Goal: Task Accomplishment & Management: Manage account settings

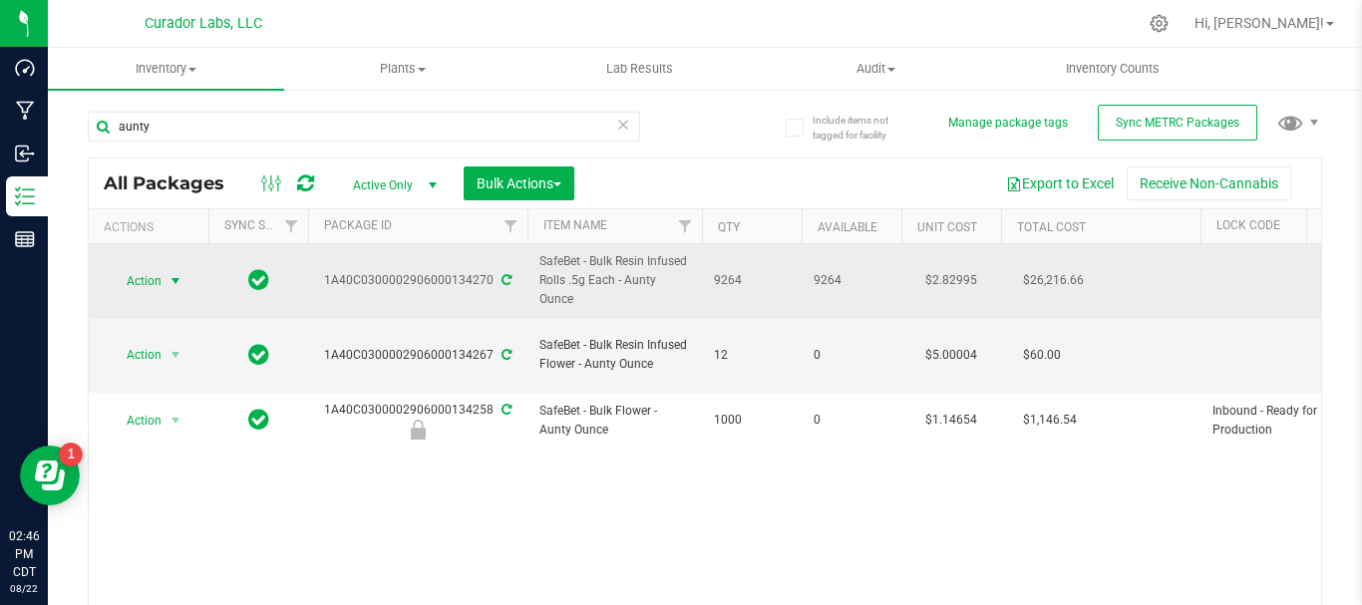
click at [146, 278] on span "Action" at bounding box center [136, 281] width 54 height 28
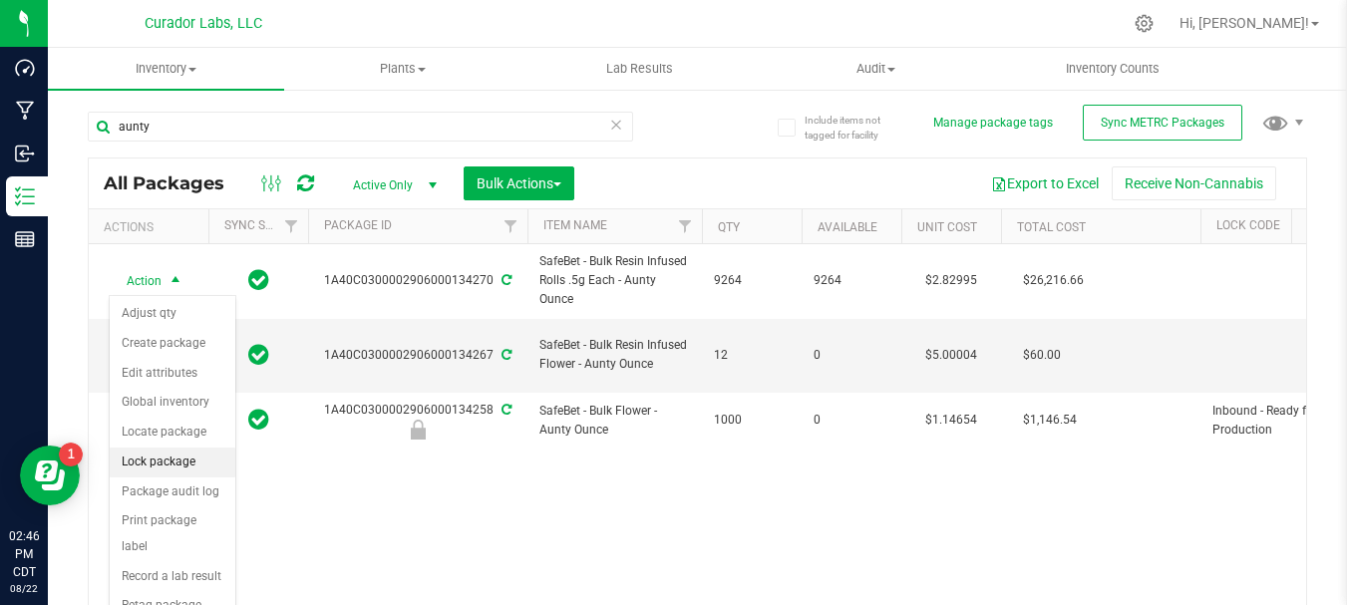
click at [137, 466] on li "Lock package" at bounding box center [173, 463] width 126 height 30
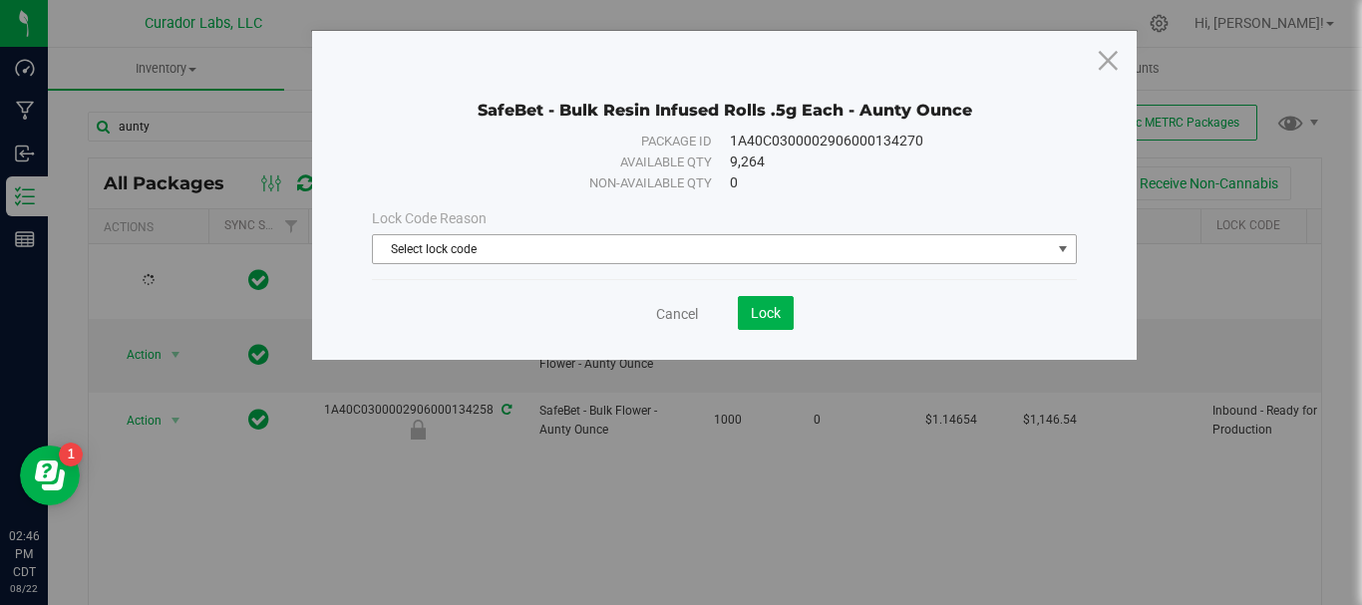
click at [470, 250] on span "Select lock code" at bounding box center [712, 249] width 678 height 28
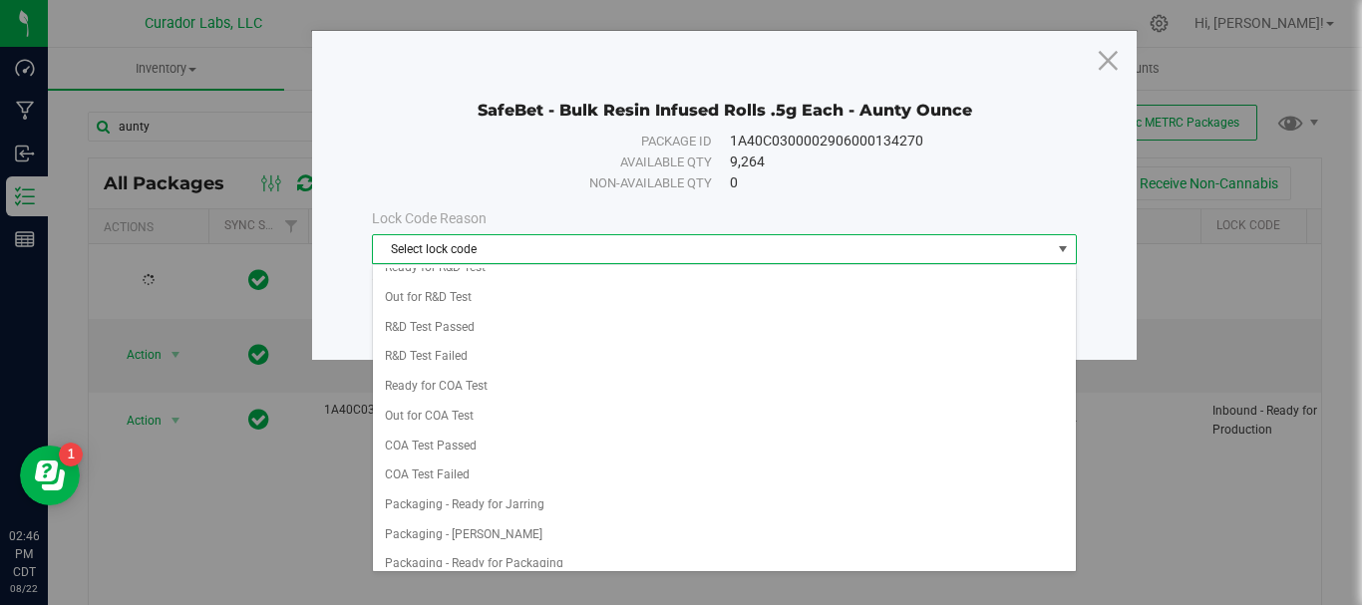
scroll to position [748, 0]
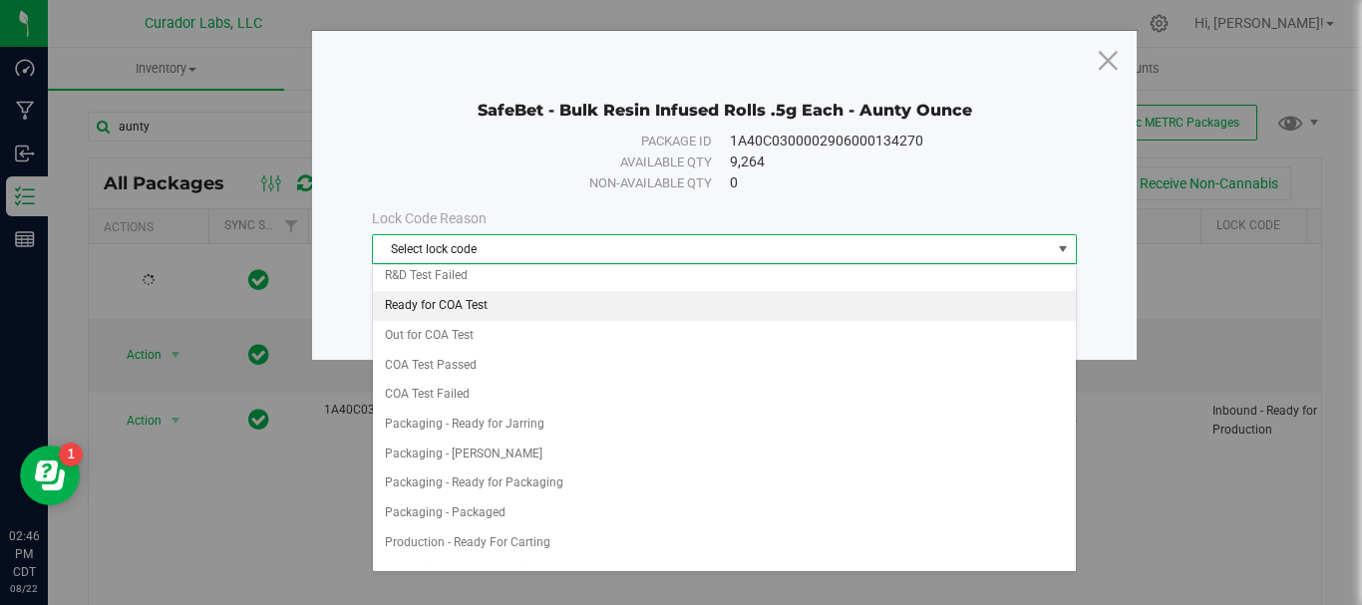
click at [508, 307] on li "Ready for COA Test" at bounding box center [724, 306] width 703 height 30
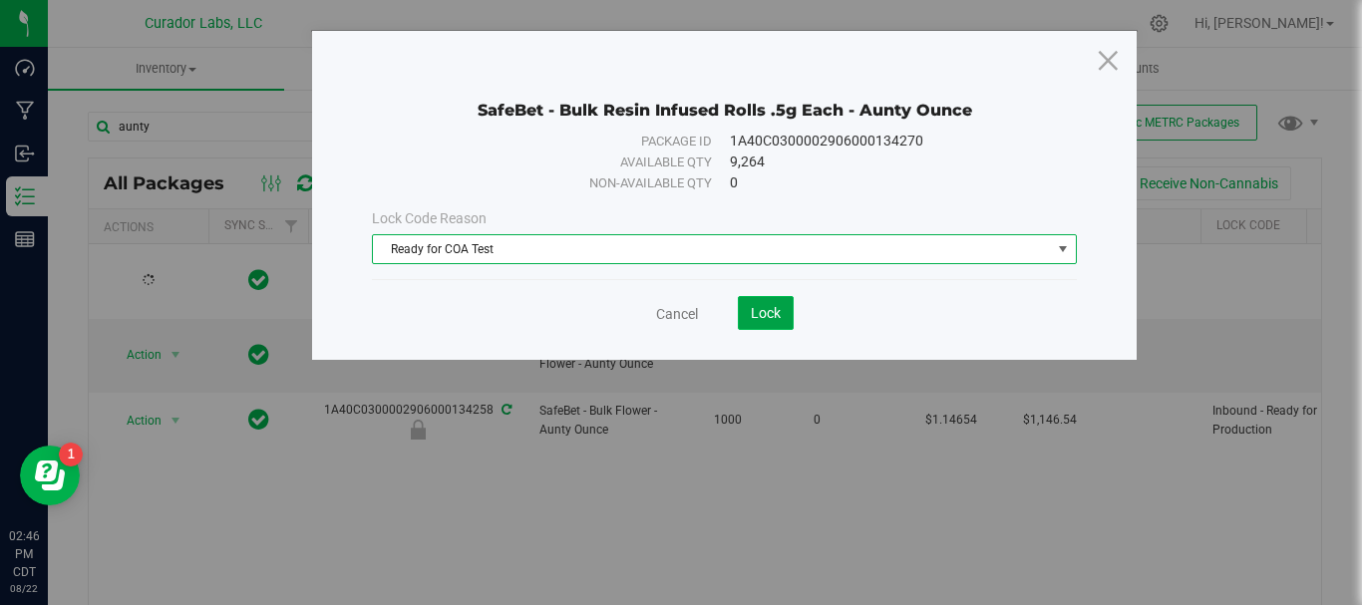
click at [767, 313] on span "Lock" at bounding box center [766, 313] width 30 height 16
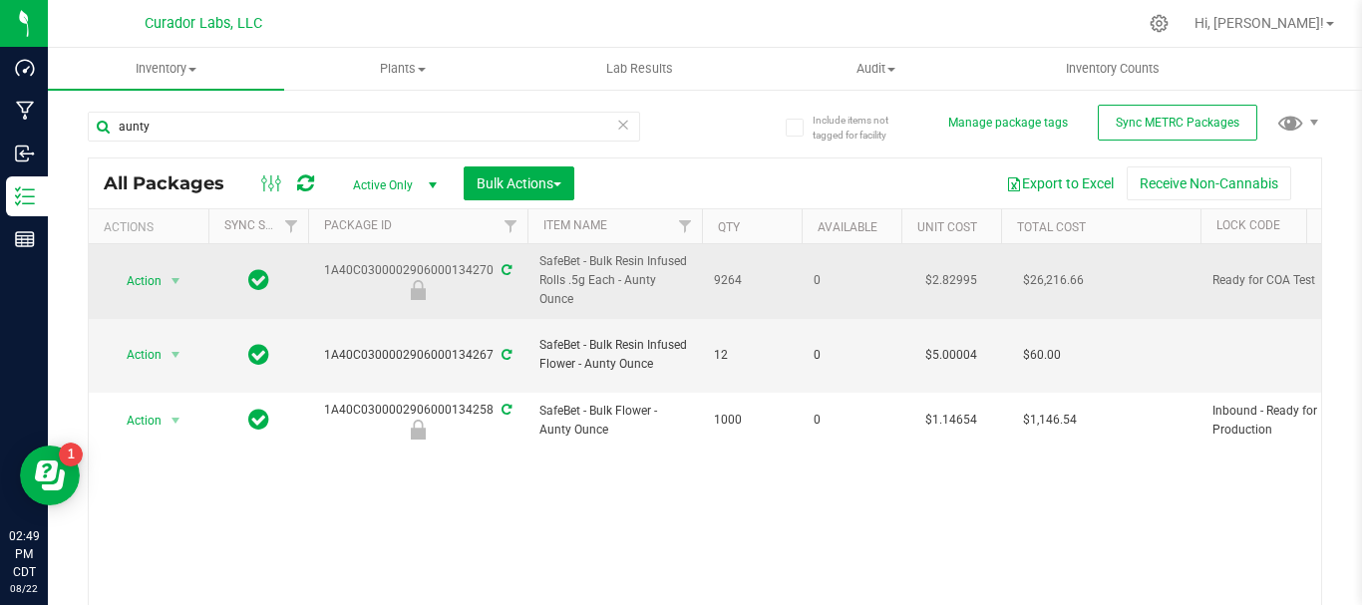
drag, startPoint x: 751, startPoint y: 276, endPoint x: 534, endPoint y: 262, distance: 216.8
drag, startPoint x: 297, startPoint y: 276, endPoint x: 484, endPoint y: 281, distance: 186.5
copy tr "1A40C0300002906000134270"
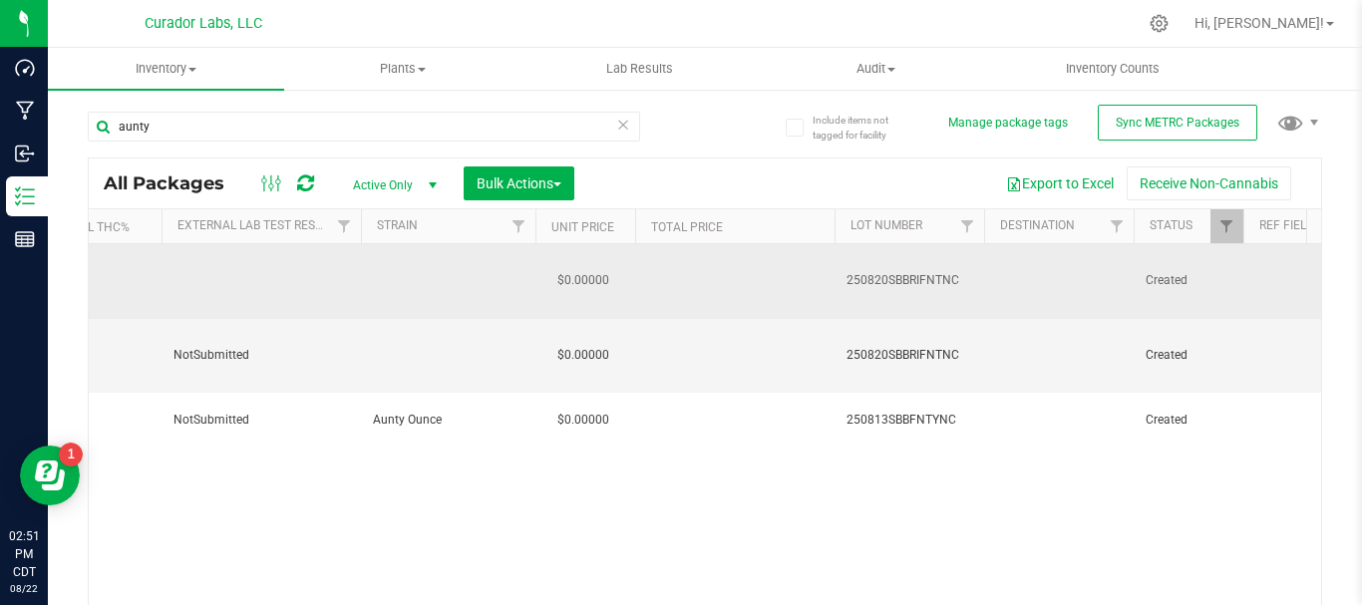
scroll to position [0, 1595]
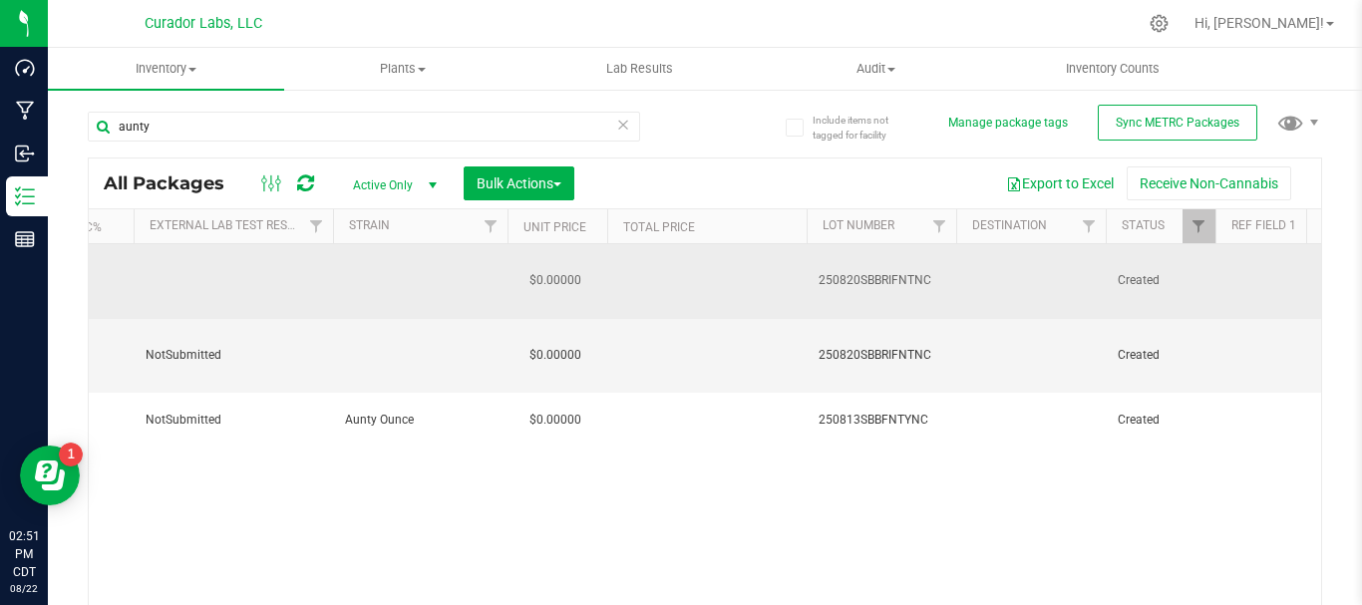
drag, startPoint x: 794, startPoint y: 277, endPoint x: 948, endPoint y: 267, distance: 154.9
copy span "250820SBBRIFNTNC"
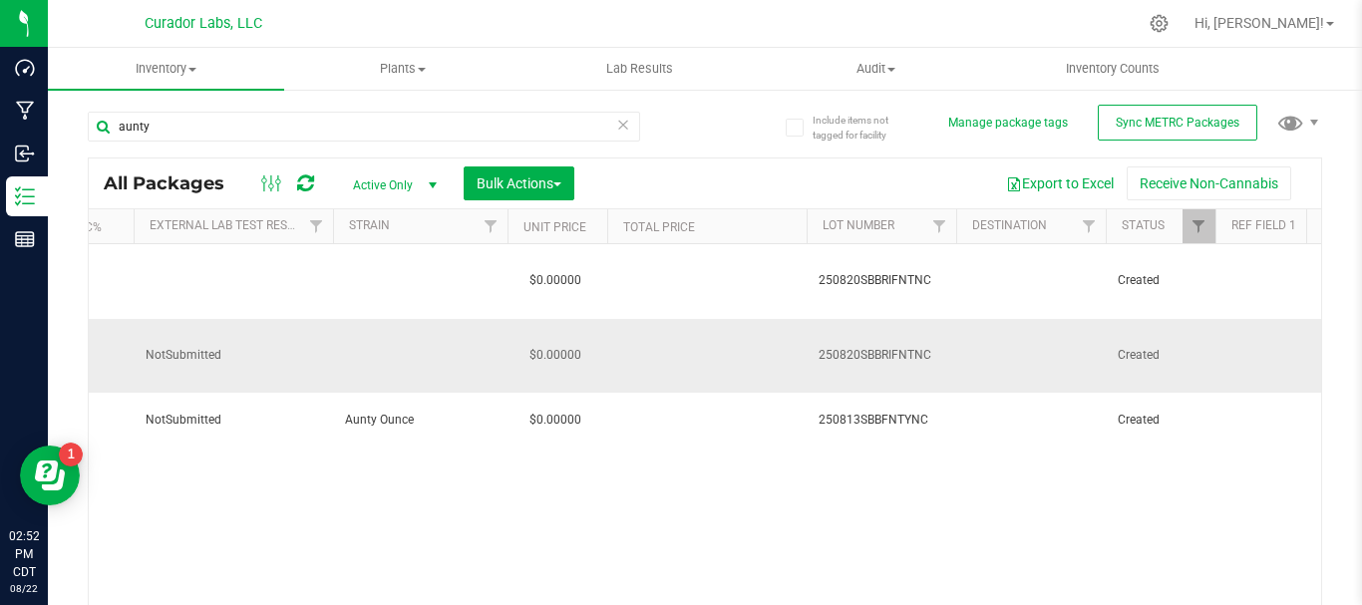
scroll to position [0, 0]
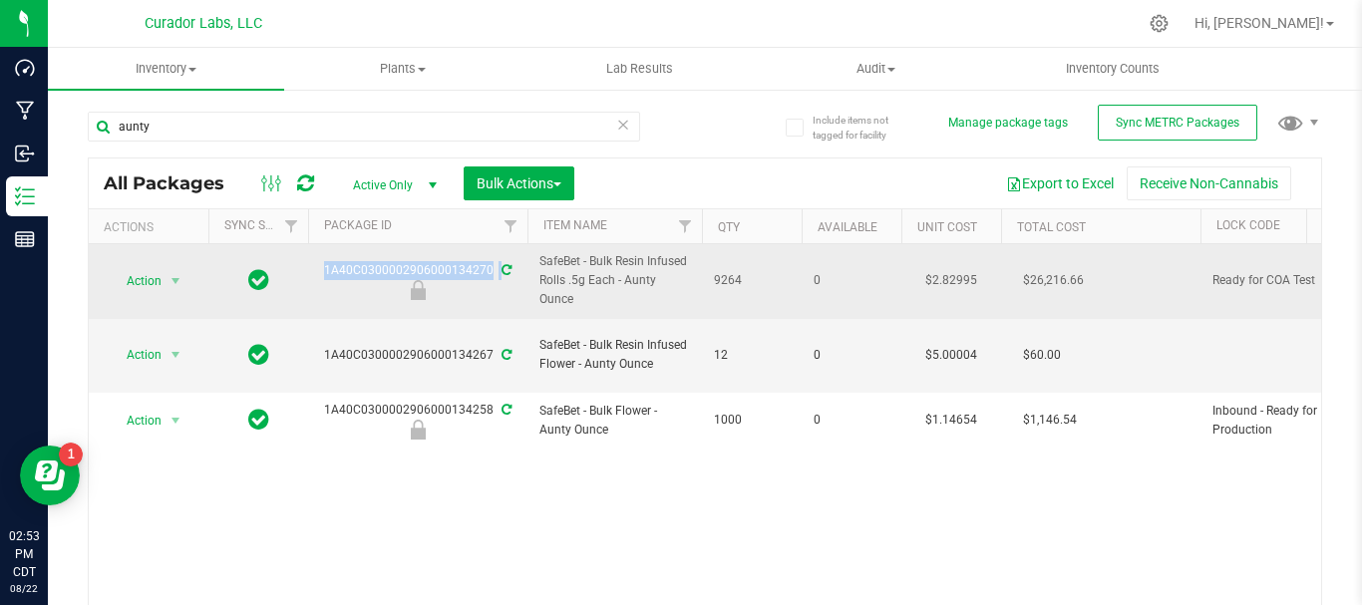
drag, startPoint x: 761, startPoint y: 293, endPoint x: 321, endPoint y: 270, distance: 440.3
copy tr "1A40C0300002906000134270 SafeBet - Bulk Resin Infused Rolls .5g Each - Aunty Ou…"
